Goal: Transaction & Acquisition: Purchase product/service

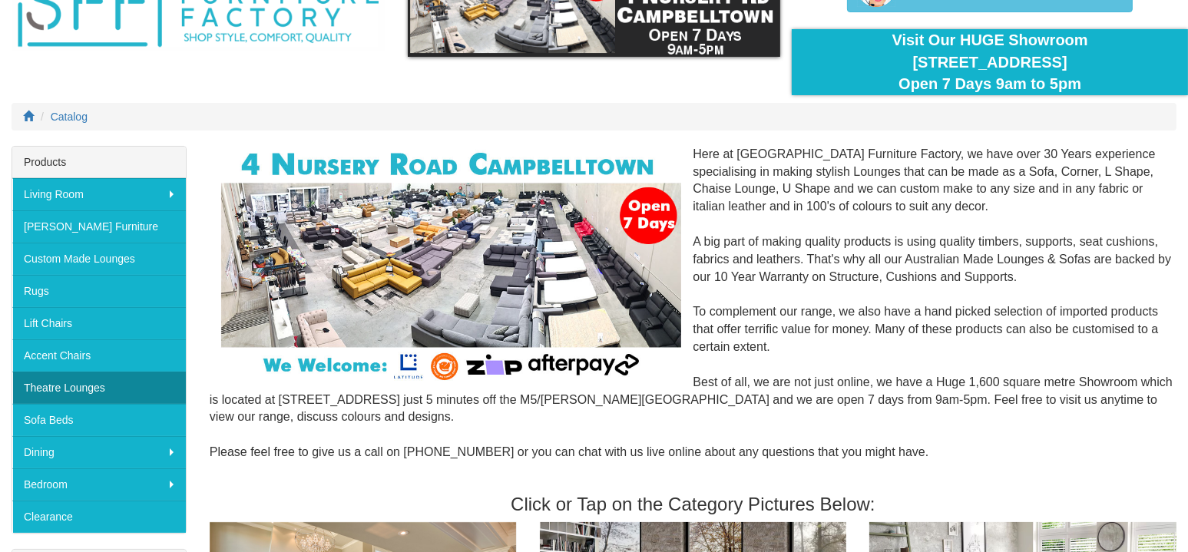
scroll to position [127, 0]
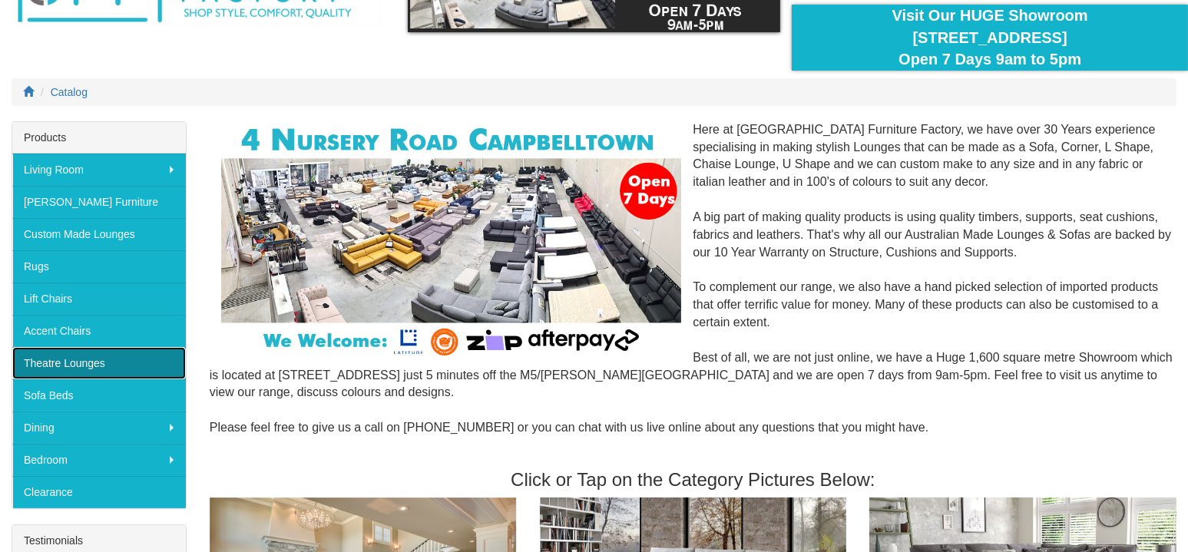
click at [107, 367] on link "Theatre Lounges" at bounding box center [98, 363] width 173 height 32
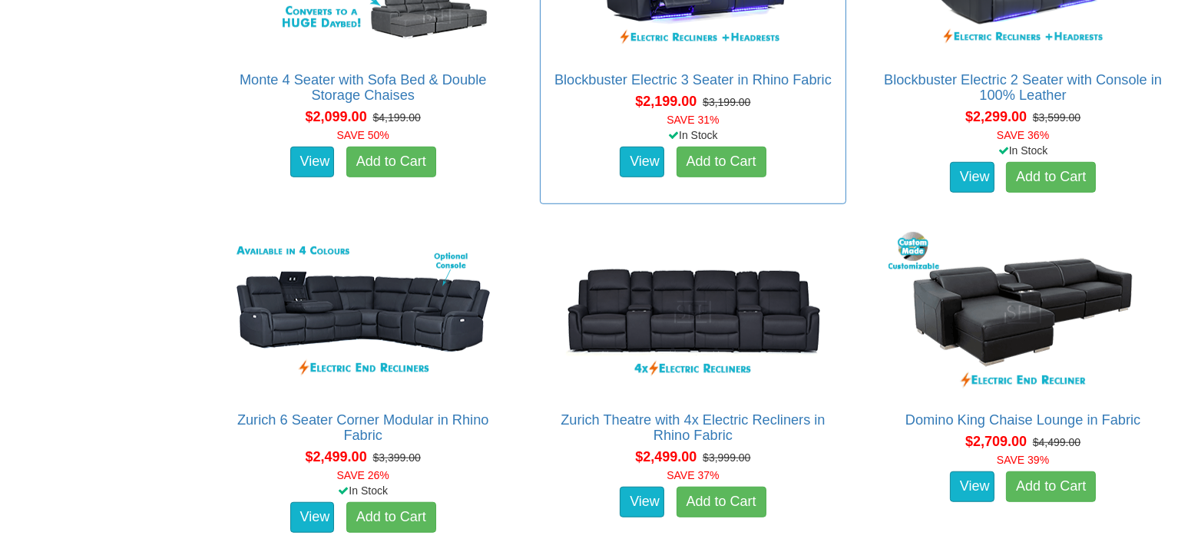
scroll to position [1535, 0]
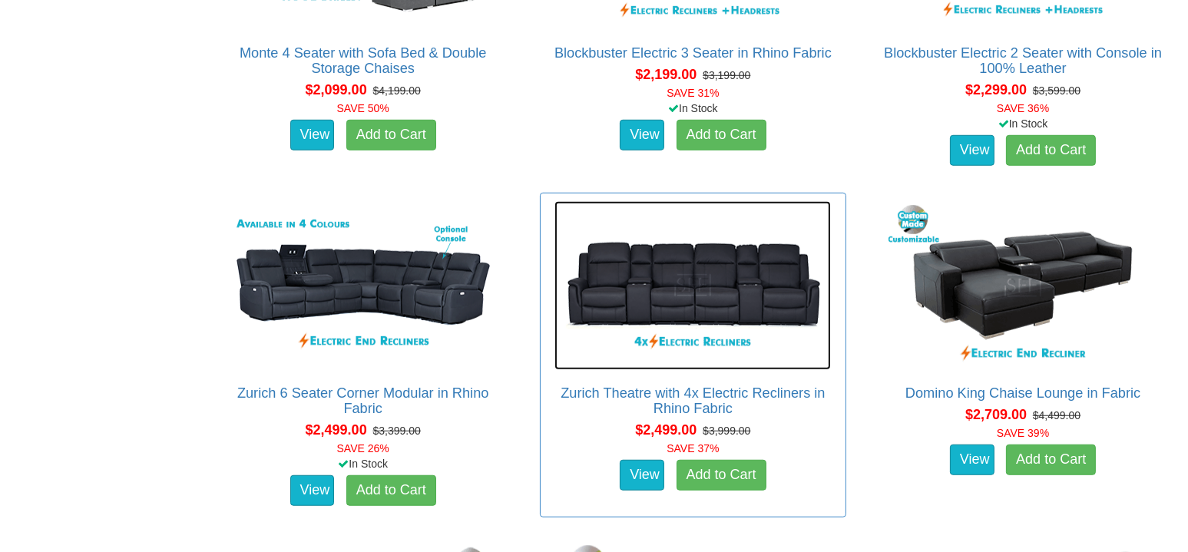
click at [726, 276] on img at bounding box center [692, 285] width 276 height 169
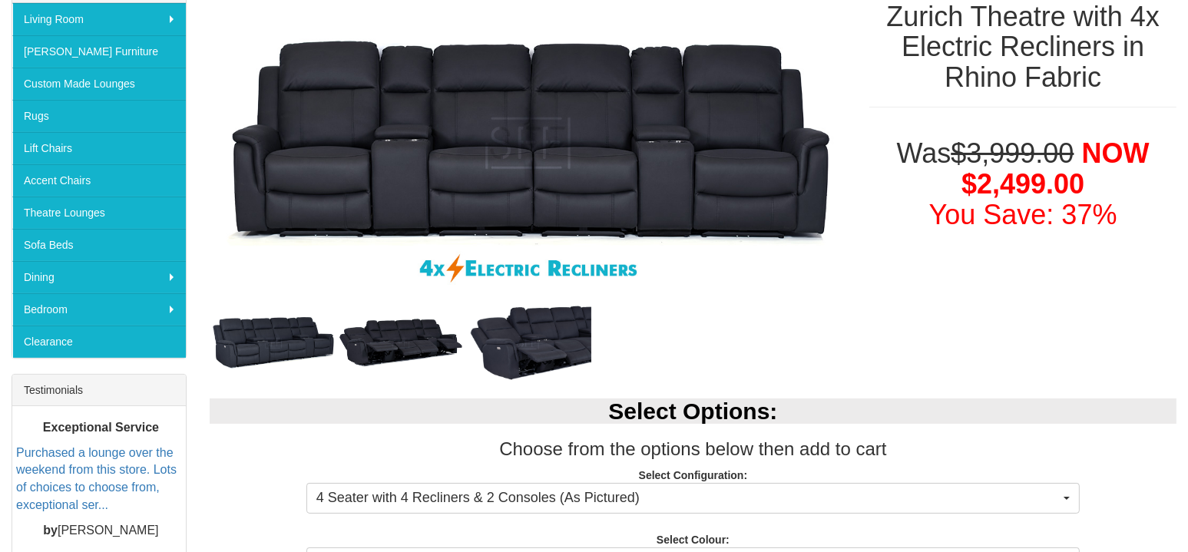
scroll to position [236, 0]
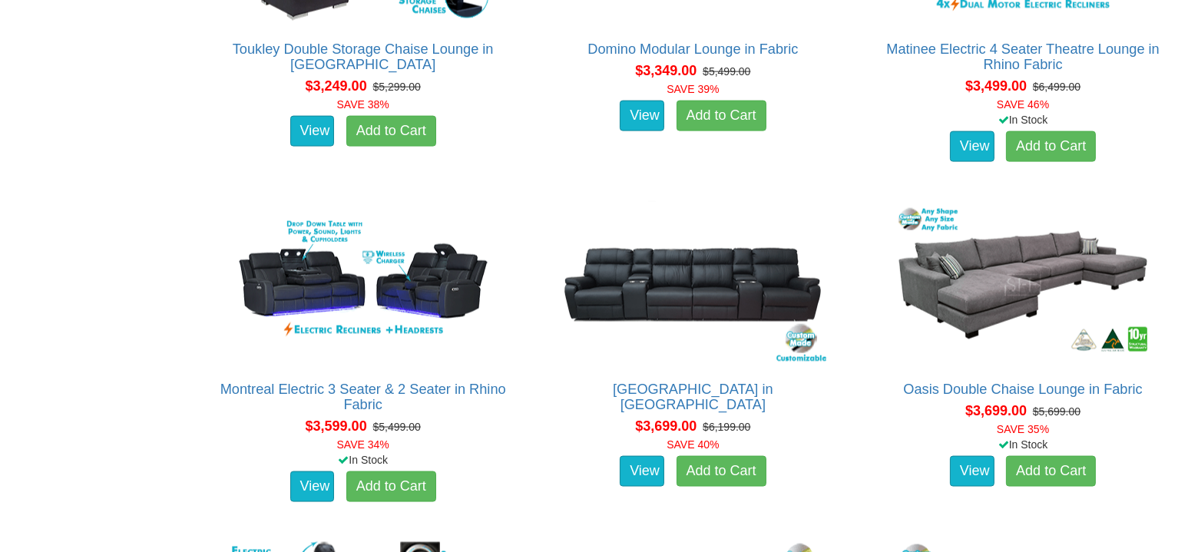
scroll to position [2579, 0]
